Goal: Task Accomplishment & Management: Manage account settings

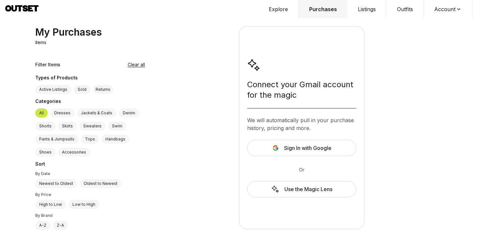
click at [446, 8] on button "Account" at bounding box center [448, 9] width 49 height 18
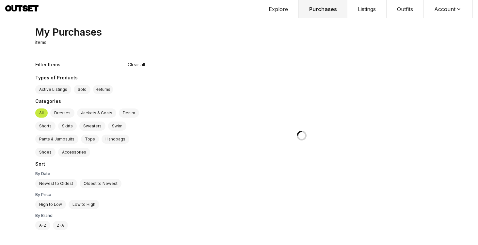
click at [446, 10] on button "Account" at bounding box center [448, 9] width 49 height 18
click at [428, 23] on span "Profile" at bounding box center [443, 22] width 57 height 12
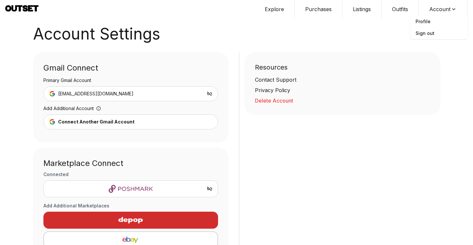
scroll to position [42, 0]
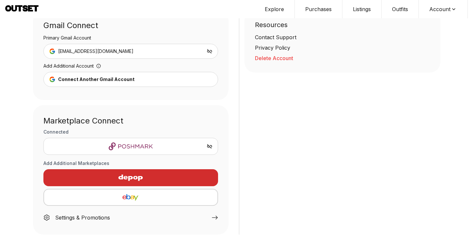
click at [133, 195] on img "button" at bounding box center [130, 197] width 163 height 8
click at [145, 198] on img "button" at bounding box center [130, 197] width 163 height 8
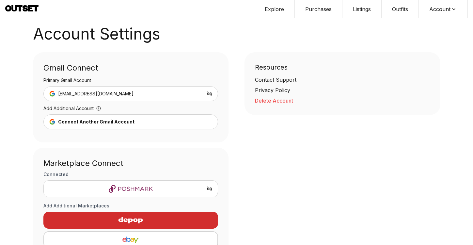
click at [123, 237] on img "button" at bounding box center [130, 240] width 163 height 8
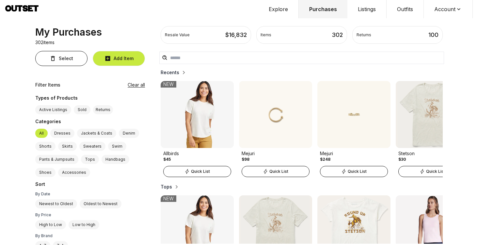
click at [443, 9] on button "Account" at bounding box center [448, 9] width 49 height 18
click at [423, 18] on span "Profile" at bounding box center [443, 22] width 57 height 12
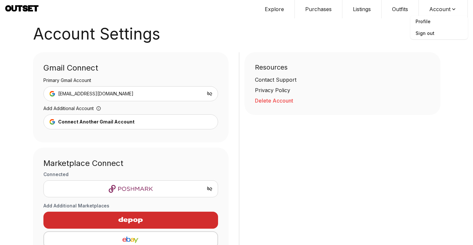
scroll to position [26, 0]
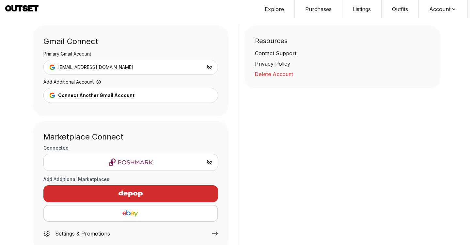
click at [137, 209] on button "button" at bounding box center [130, 213] width 175 height 17
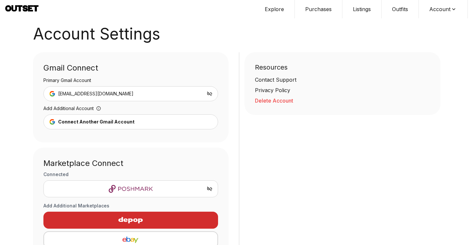
click at [146, 242] on img "button" at bounding box center [130, 240] width 163 height 8
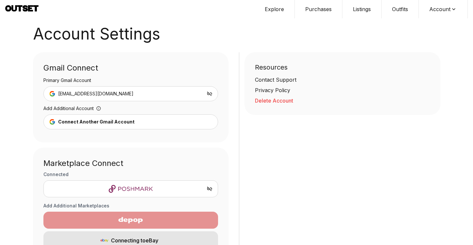
scroll to position [44, 0]
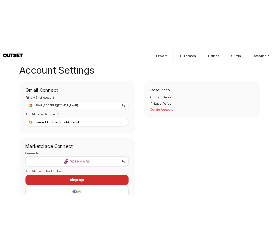
scroll to position [42, 0]
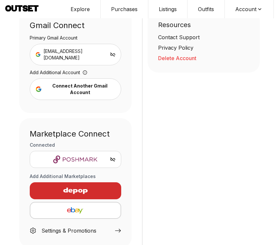
click at [83, 206] on img "button" at bounding box center [76, 210] width 80 height 8
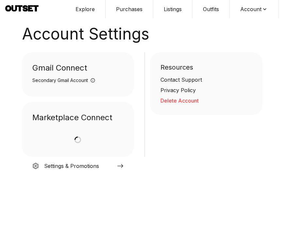
click at [164, 8] on button "Listings" at bounding box center [172, 9] width 39 height 18
